Goal: Navigation & Orientation: Find specific page/section

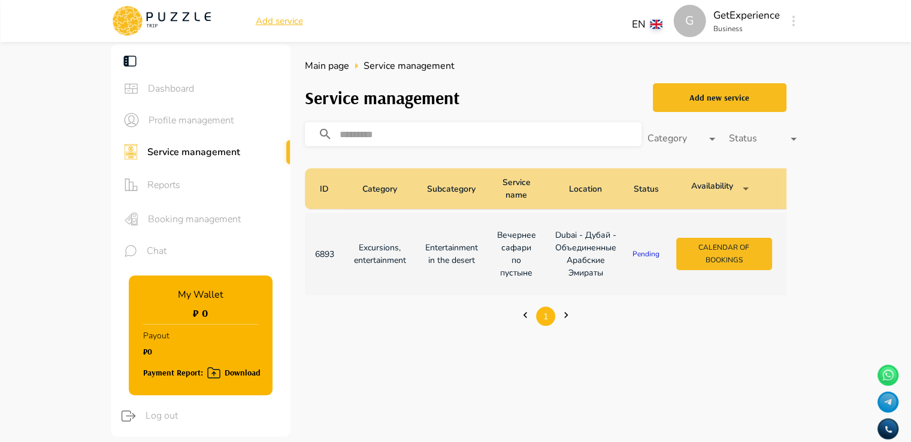
click at [185, 122] on span "Profile management" at bounding box center [215, 120] width 132 height 14
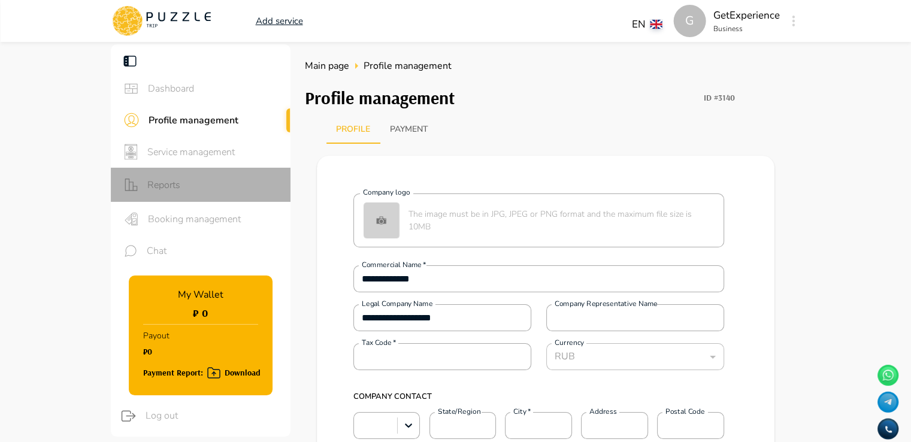
click at [166, 176] on div "Reports" at bounding box center [201, 185] width 180 height 34
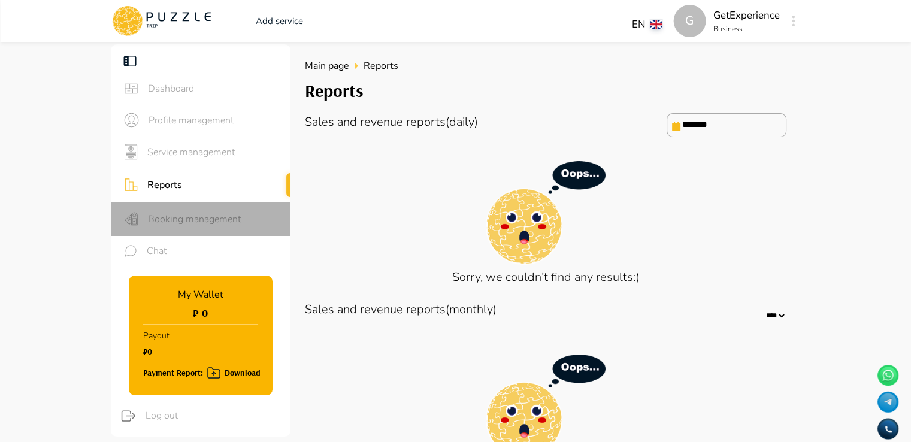
click at [165, 218] on span "Booking management" at bounding box center [214, 219] width 133 height 14
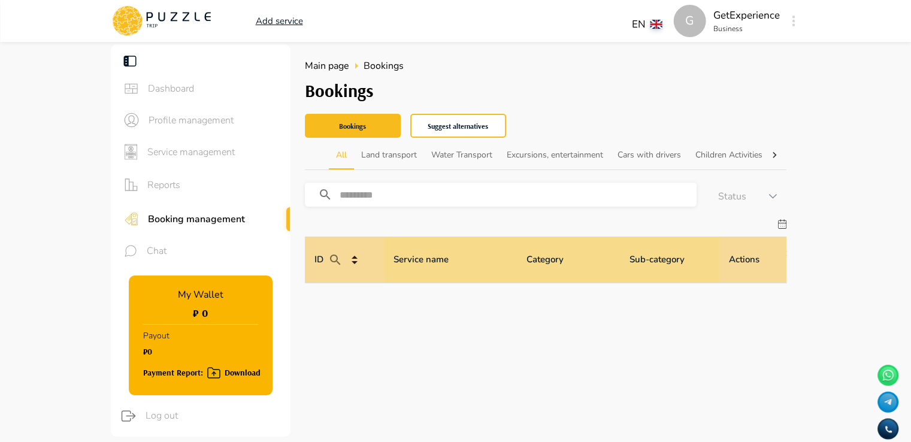
click at [163, 249] on span "Chat" at bounding box center [214, 251] width 134 height 14
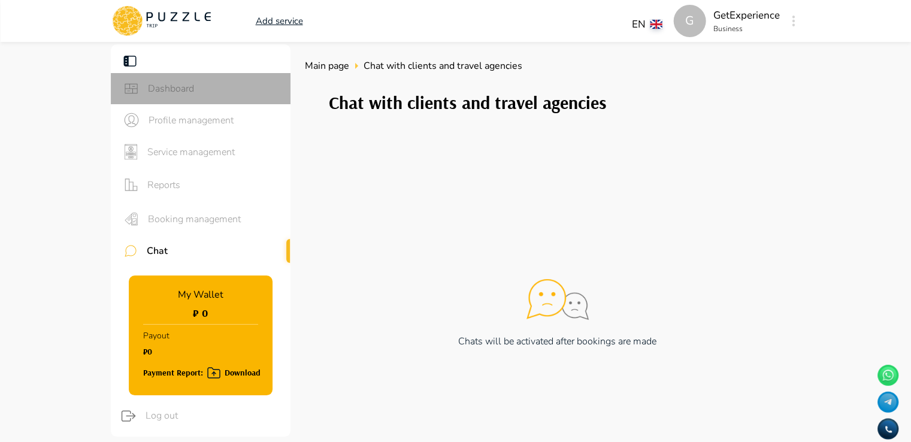
click at [180, 89] on span "Dashboard" at bounding box center [214, 88] width 133 height 14
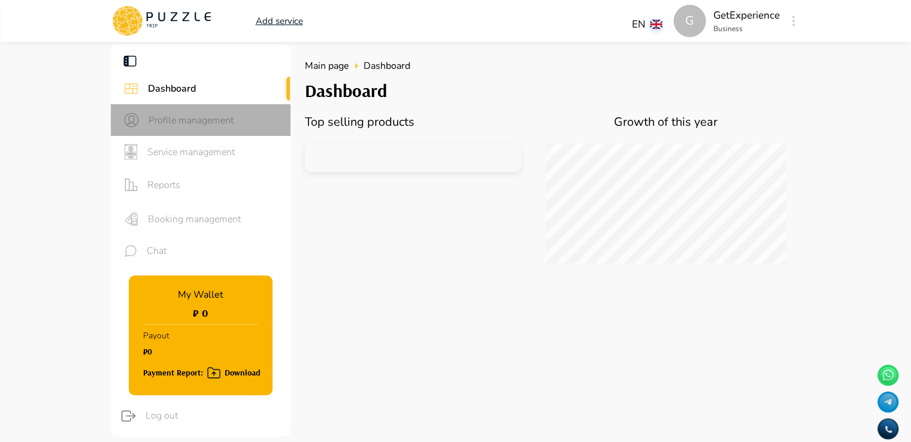
click at [177, 122] on span "Profile management" at bounding box center [215, 120] width 132 height 14
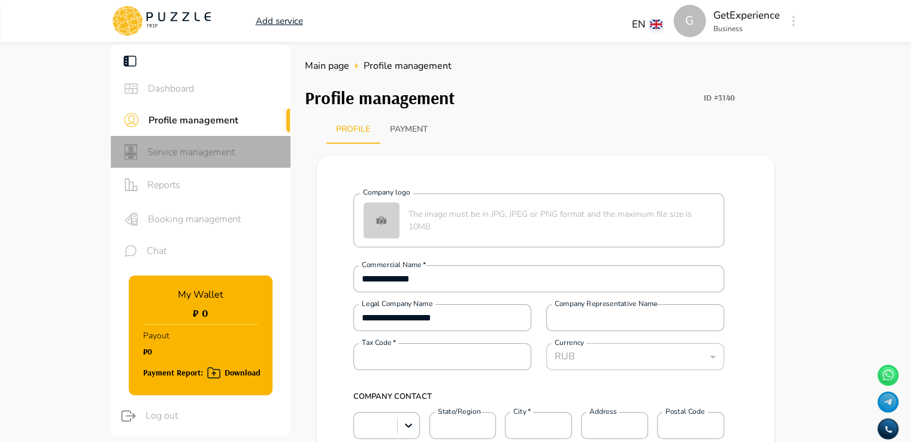
click at [177, 153] on span "Service management" at bounding box center [214, 152] width 134 height 14
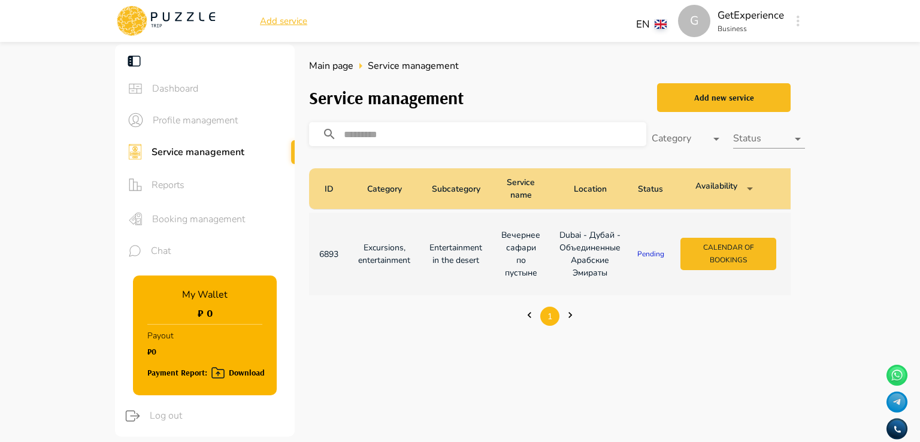
click at [774, 143] on body "G Add service EN ** G GetExperience Business G Dashboard Profile management Ser…" at bounding box center [460, 367] width 920 height 734
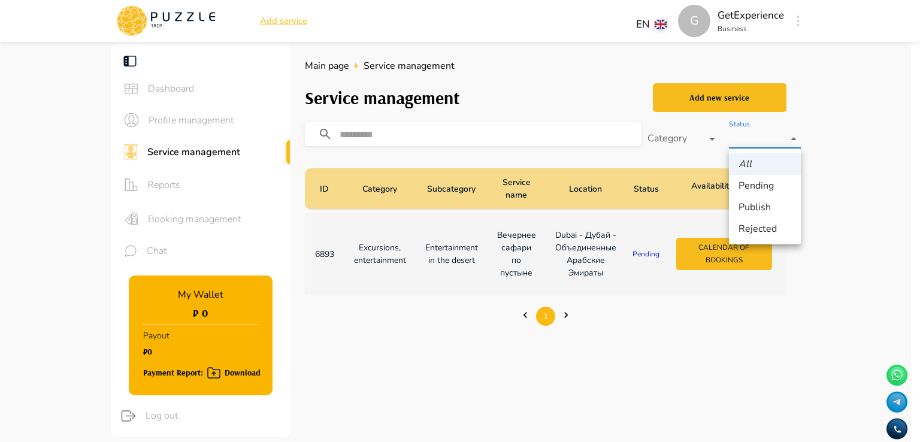
click at [822, 166] on div at bounding box center [460, 221] width 920 height 442
